Goal: Information Seeking & Learning: Learn about a topic

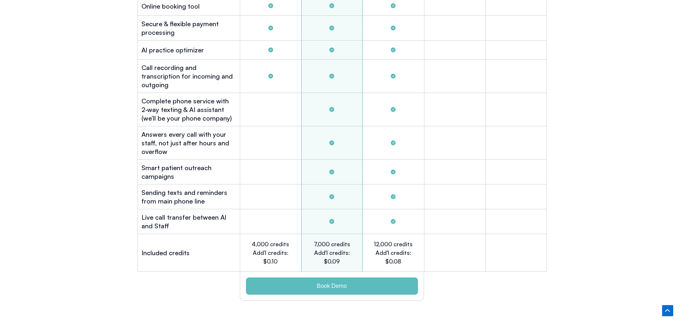
scroll to position [2833, 0]
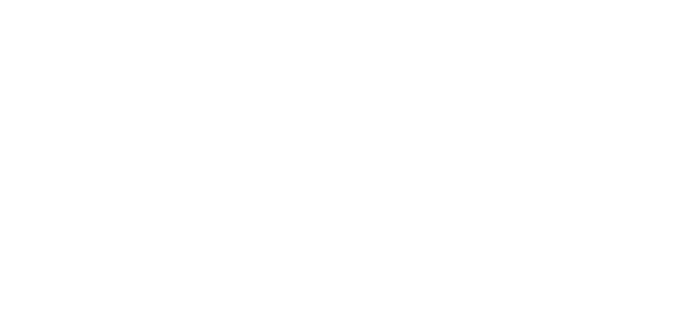
scroll to position [0, 0]
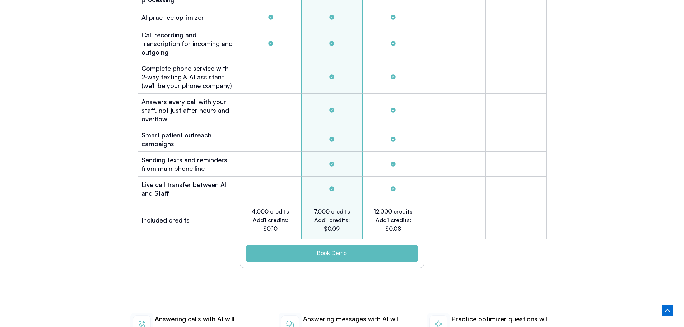
scroll to position [2868, 0]
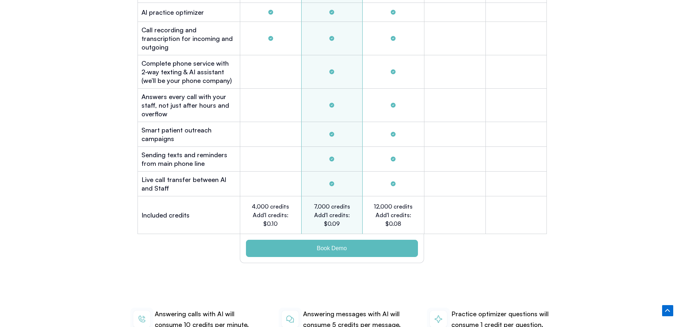
drag, startPoint x: 191, startPoint y: 149, endPoint x: 508, endPoint y: 161, distance: 317.2
copy p "connects to your PMS and phone system to triage calls, confirm or change bookin…"
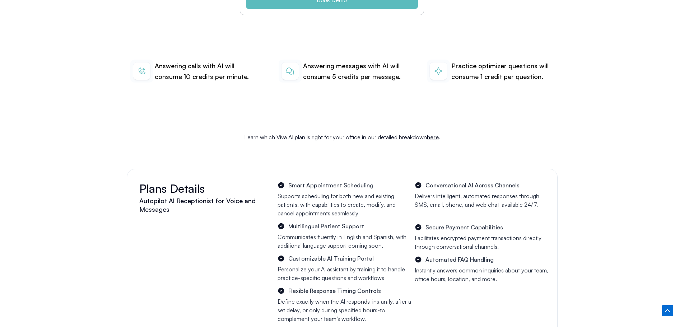
scroll to position [3338, 0]
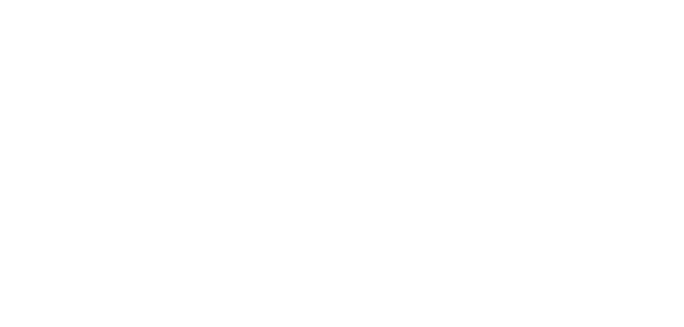
scroll to position [0, 0]
